Goal: Information Seeking & Learning: Check status

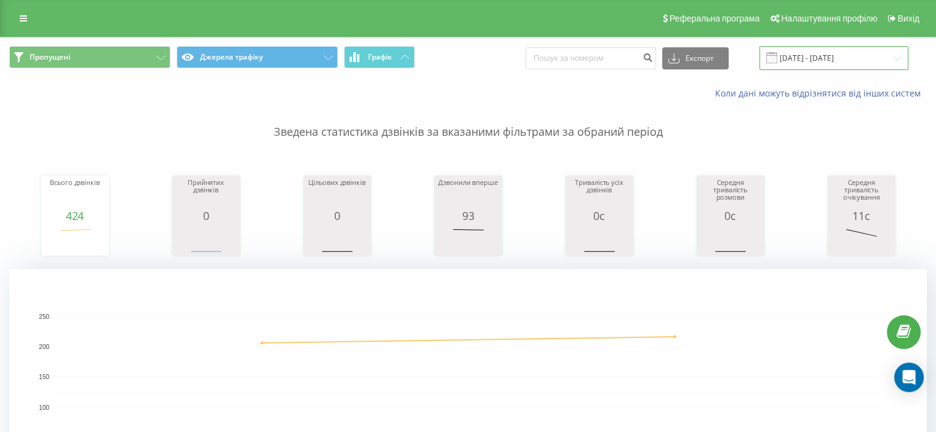
click at [794, 61] on input "[DATE] - [DATE]" at bounding box center [833, 58] width 149 height 24
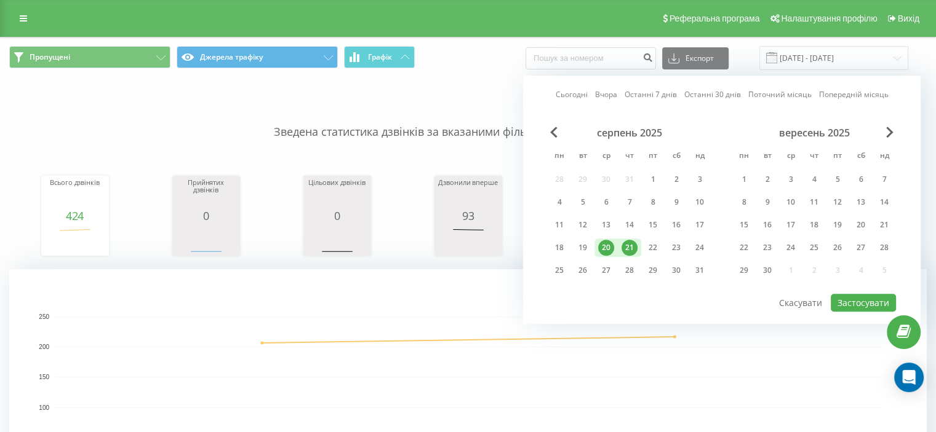
click at [628, 240] on div "21" at bounding box center [629, 248] width 16 height 16
click at [645, 246] on div "22" at bounding box center [653, 248] width 16 height 16
click at [862, 300] on button "Застосувати" at bounding box center [862, 303] width 65 height 18
type input "[DATE] - [DATE]"
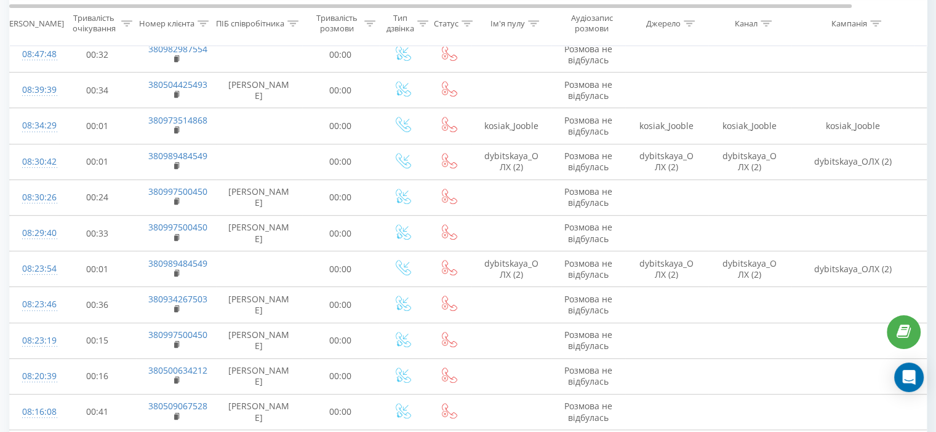
scroll to position [492, 0]
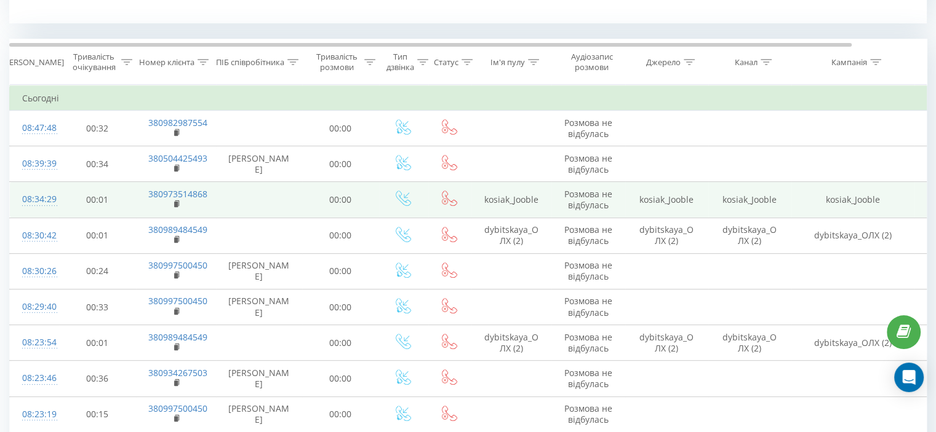
click at [173, 201] on td "380973514868" at bounding box center [176, 200] width 80 height 36
click at [175, 202] on rect at bounding box center [176, 205] width 4 height 6
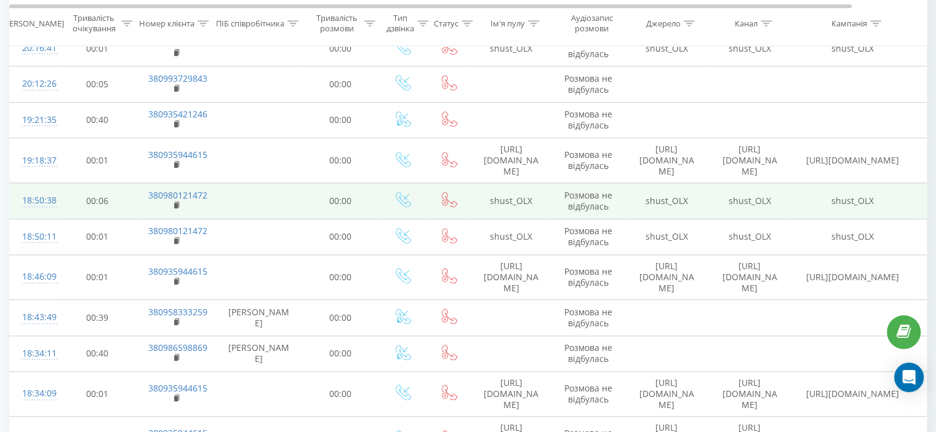
scroll to position [1132, 0]
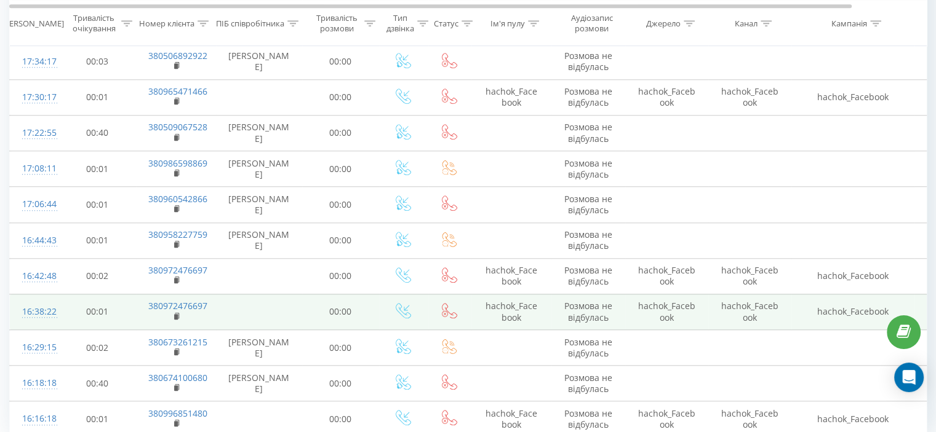
scroll to position [1107, 0]
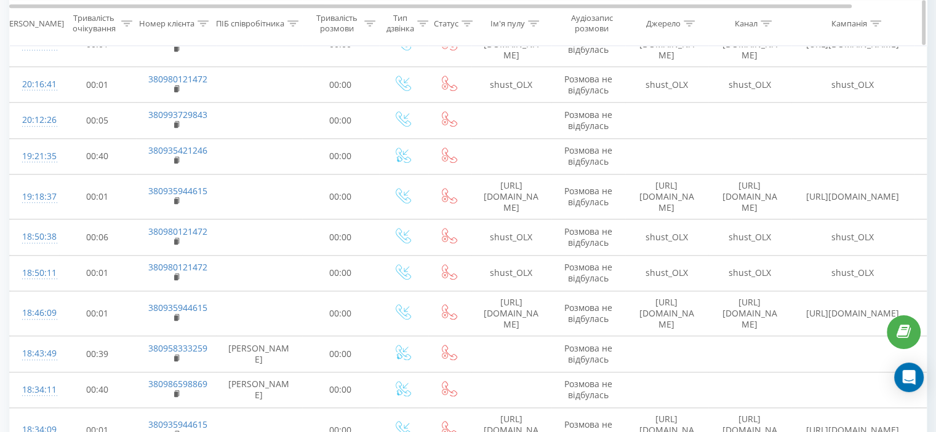
scroll to position [1115, 0]
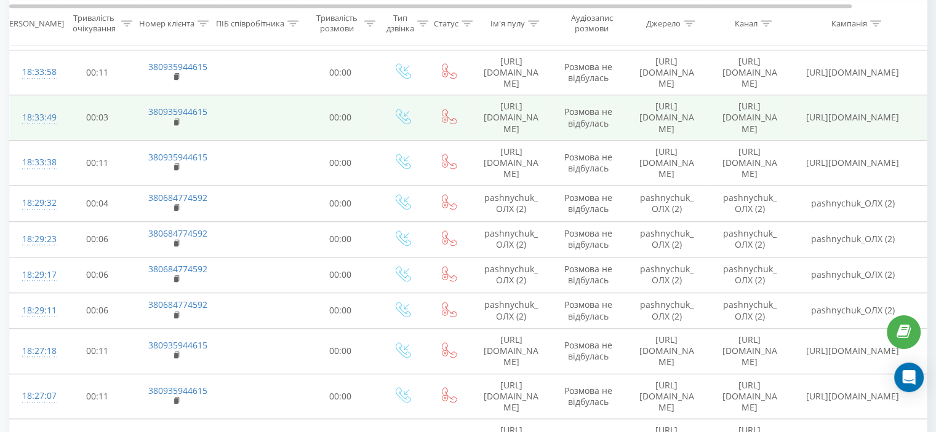
scroll to position [1107, 0]
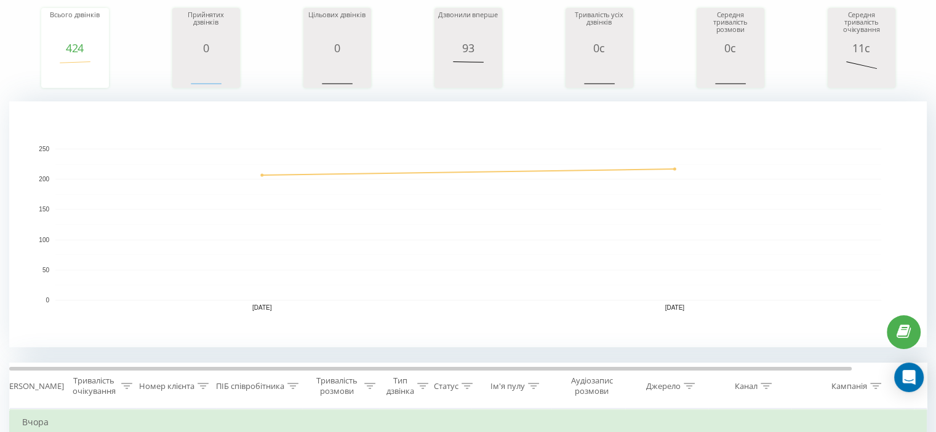
scroll to position [0, 0]
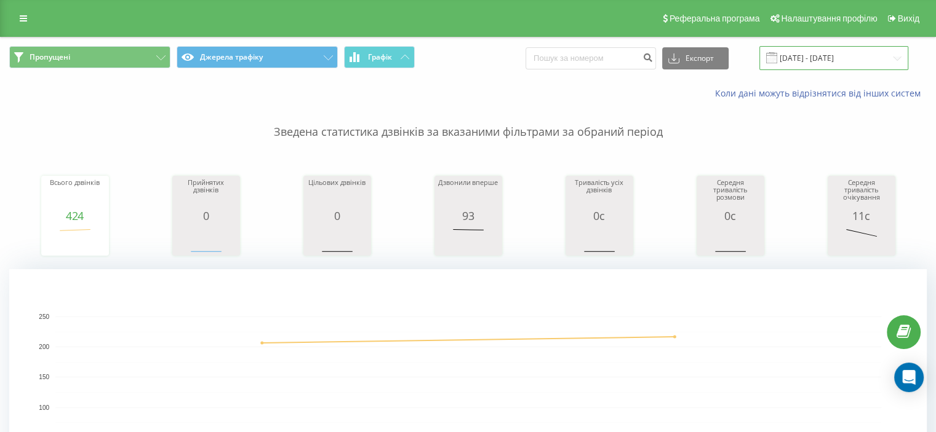
click at [827, 63] on input "20.08.2025 - 21.08.2025" at bounding box center [833, 58] width 149 height 24
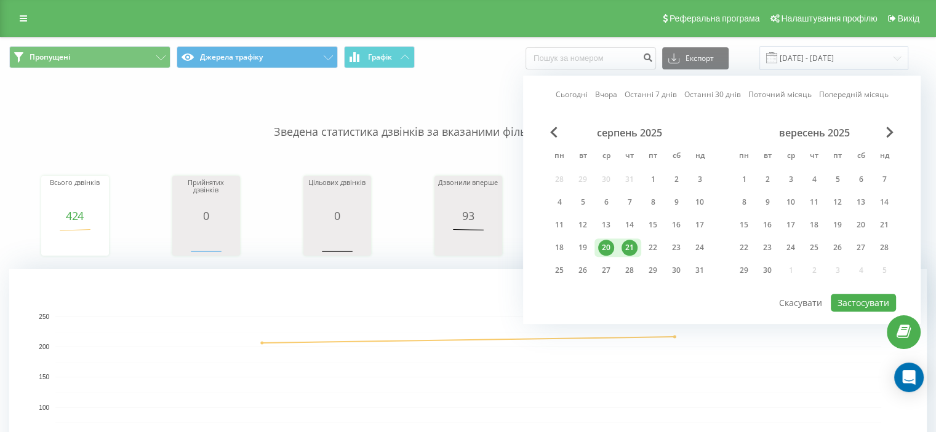
click at [637, 247] on div "21" at bounding box center [629, 248] width 23 height 18
click at [652, 244] on div "22" at bounding box center [653, 248] width 16 height 16
click at [859, 295] on button "Застосувати" at bounding box center [862, 303] width 65 height 18
type input "[DATE] - [DATE]"
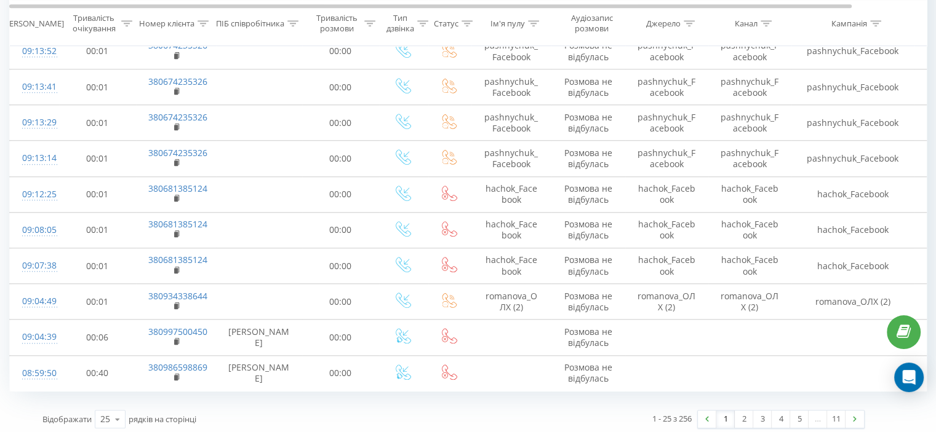
scroll to position [1107, 0]
click at [738, 415] on link "2" at bounding box center [743, 418] width 18 height 17
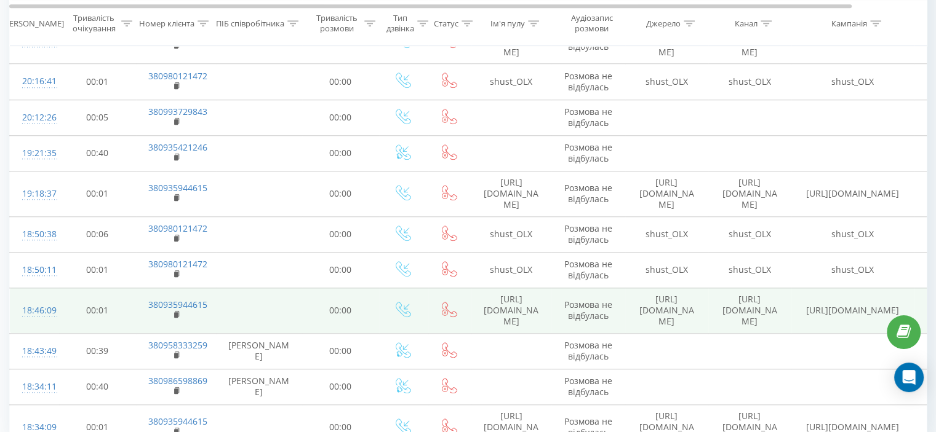
scroll to position [1132, 0]
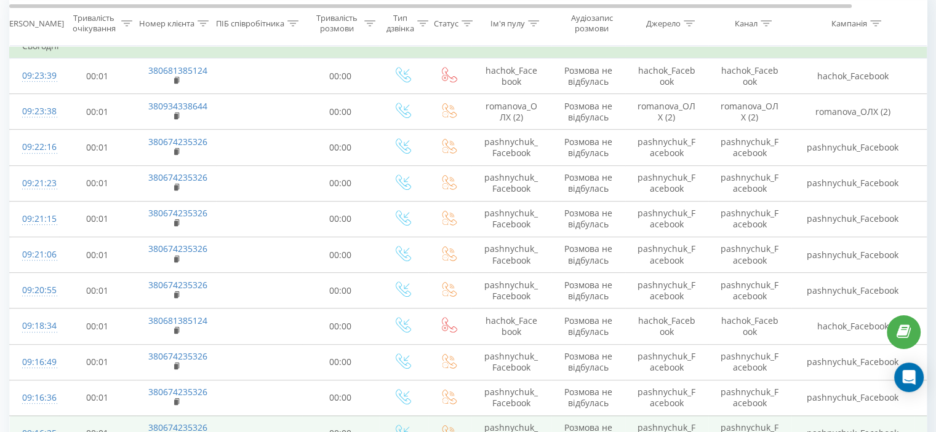
scroll to position [499, 0]
